Goal: Task Accomplishment & Management: Understand process/instructions

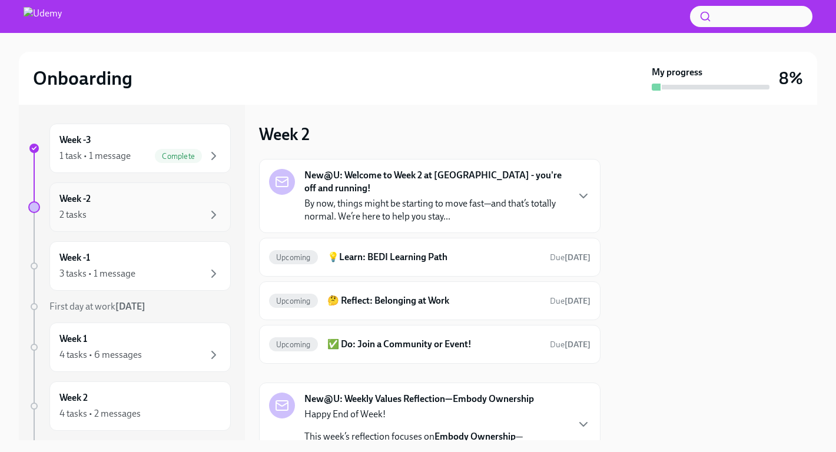
click at [120, 200] on div "Week -2 2 tasks" at bounding box center [139, 207] width 161 height 29
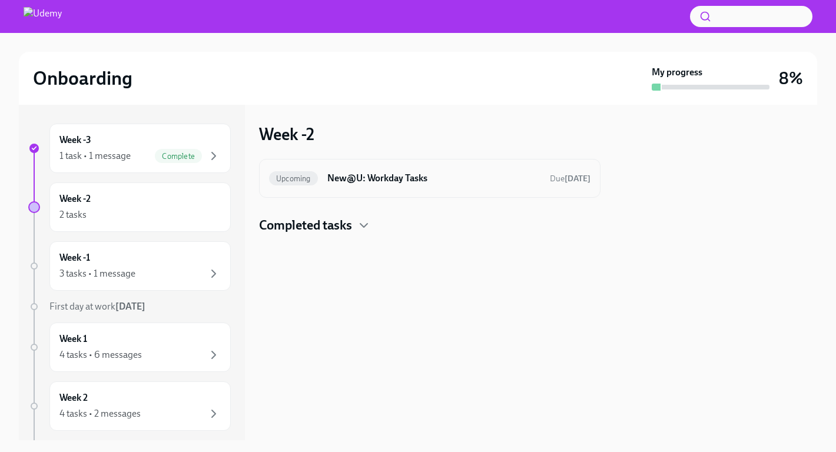
click at [348, 174] on h6 "New@U: Workday Tasks" at bounding box center [433, 178] width 213 height 13
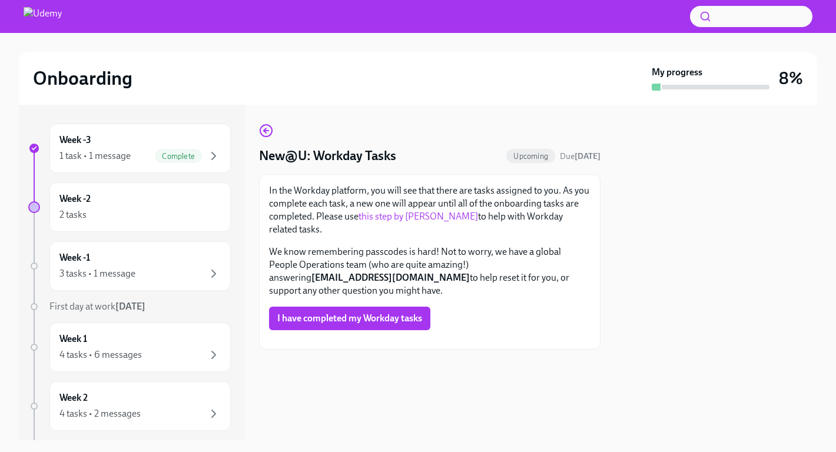
click at [307, 254] on p "We know remembering passcodes is hard! Not to worry, we have a global People Op…" at bounding box center [430, 272] width 322 height 52
click at [110, 261] on div "Week -1 3 tasks • 1 message" at bounding box center [139, 265] width 161 height 29
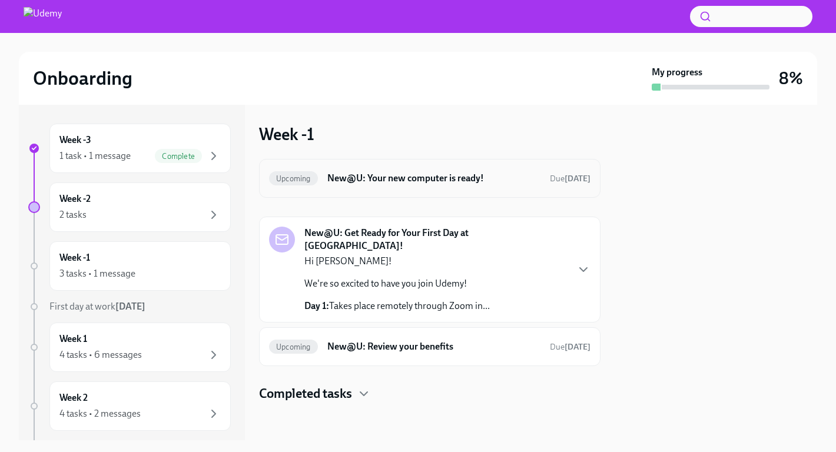
click at [393, 180] on h6 "New@U: Your new computer is ready!" at bounding box center [433, 178] width 213 height 13
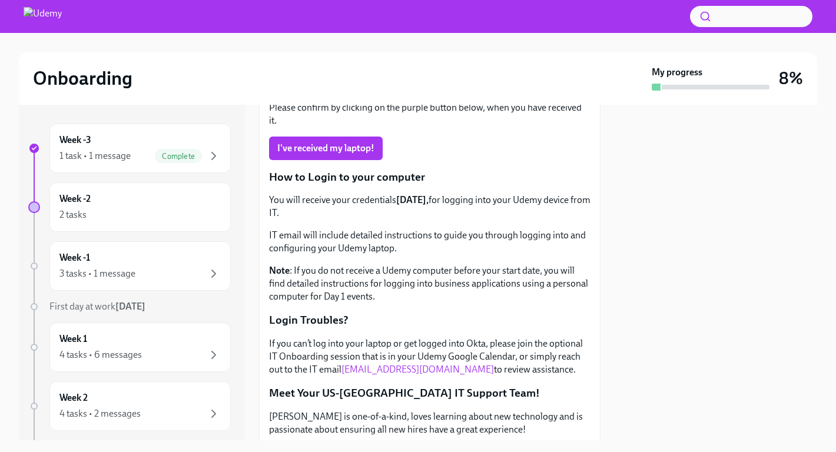
scroll to position [345, 0]
